Goal: Find specific page/section: Find specific page/section

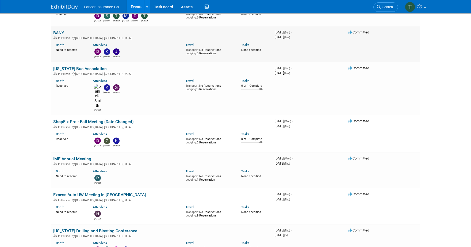
scroll to position [591, 0]
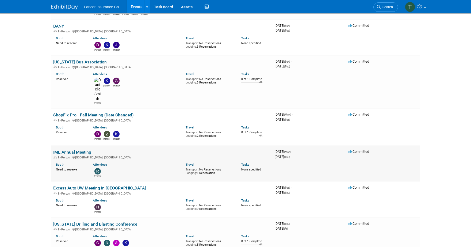
click at [79, 149] on link "IME Annual Meeting" at bounding box center [72, 151] width 38 height 5
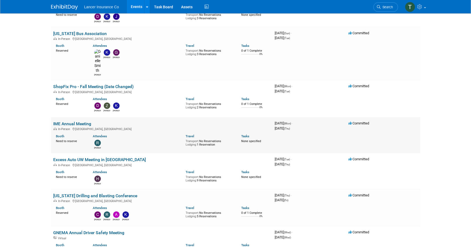
scroll to position [661, 0]
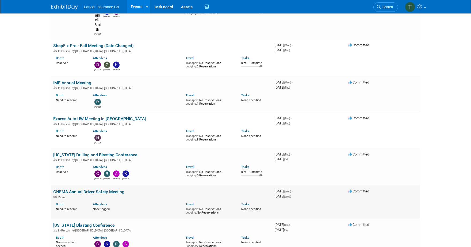
click at [73, 189] on link "GNEMA Annual Driver Safety Meeting" at bounding box center [88, 191] width 71 height 5
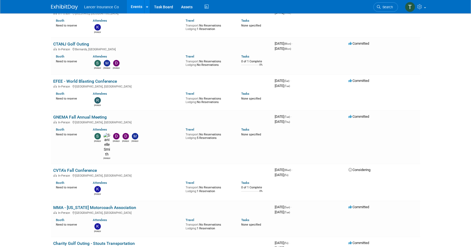
scroll to position [77, 0]
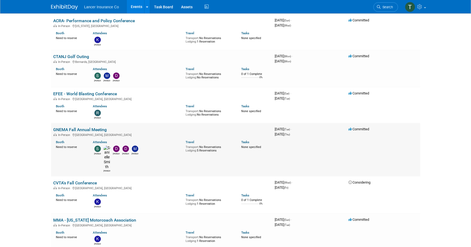
click at [62, 129] on link "GNEMA Fall Annual Meeting" at bounding box center [79, 129] width 53 height 5
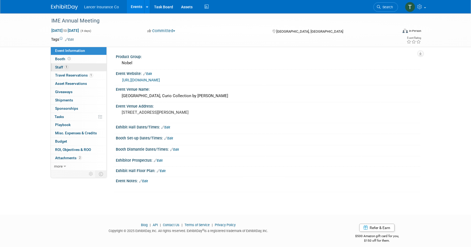
click at [60, 67] on span "Staff 1" at bounding box center [61, 67] width 13 height 4
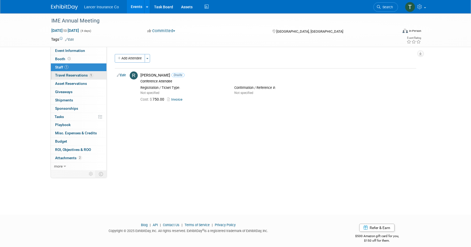
click at [64, 75] on span "Travel Reservations 1" at bounding box center [74, 75] width 38 height 4
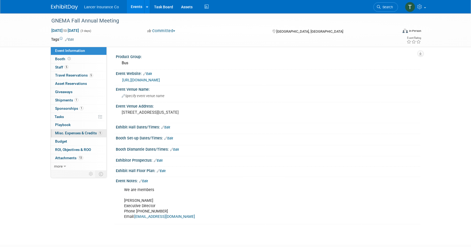
click at [79, 133] on span "Misc. Expenses & Credits 1" at bounding box center [78, 133] width 47 height 4
